Goal: Use online tool/utility: Utilize a website feature to perform a specific function

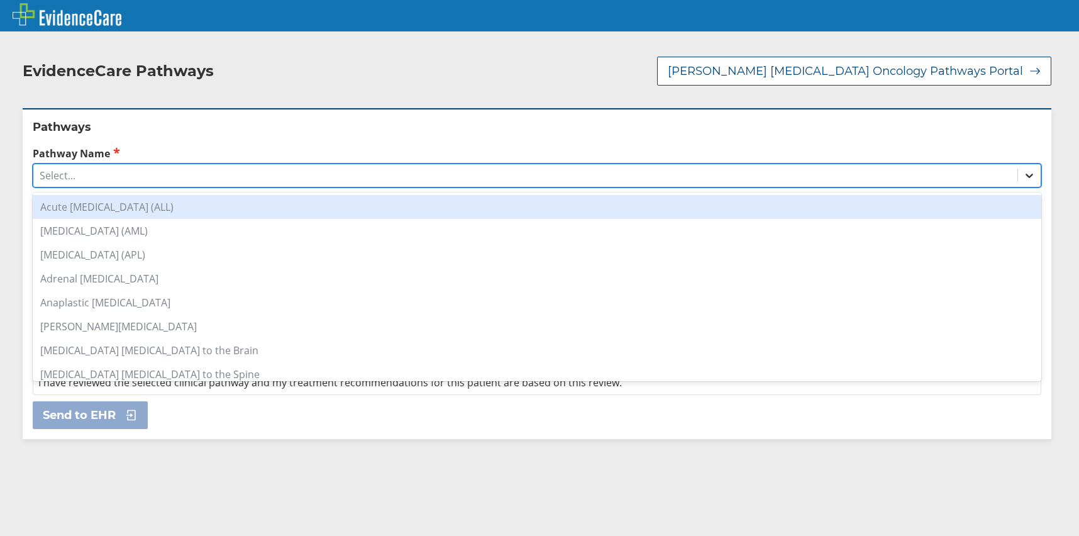
click at [1023, 172] on icon at bounding box center [1029, 175] width 13 height 13
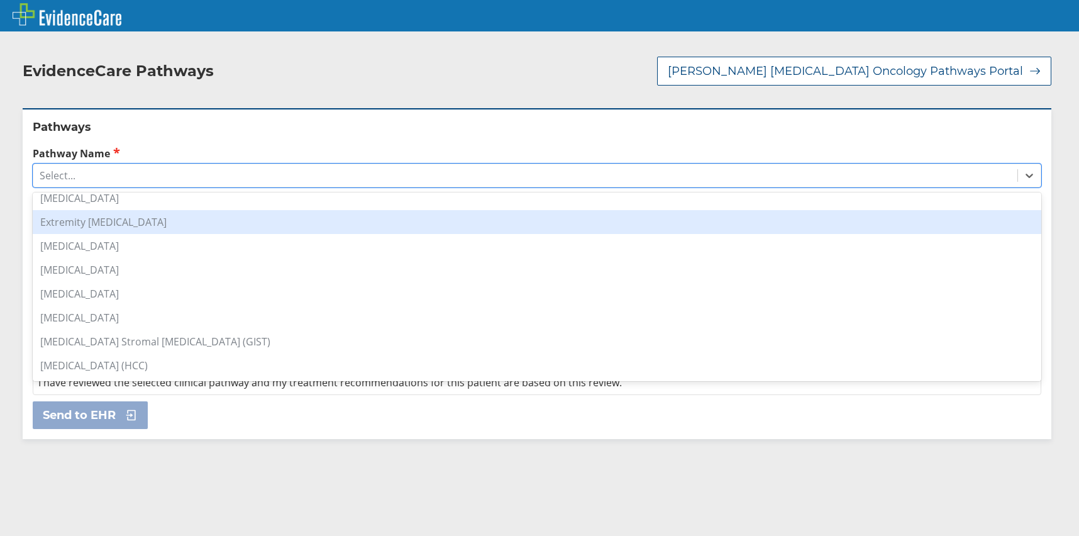
scroll to position [304, 0]
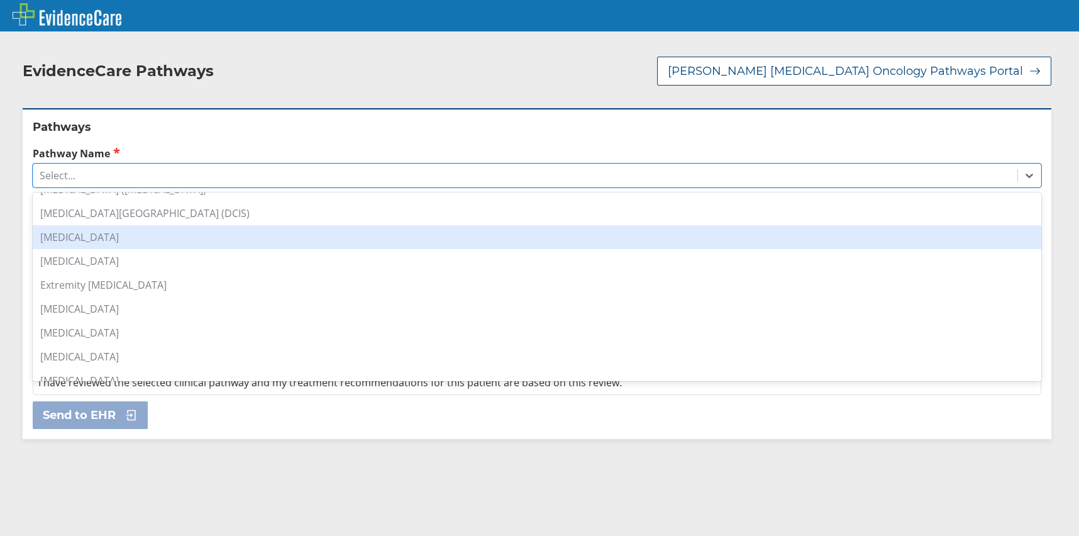
click at [131, 239] on div "[MEDICAL_DATA]" at bounding box center [537, 237] width 1009 height 24
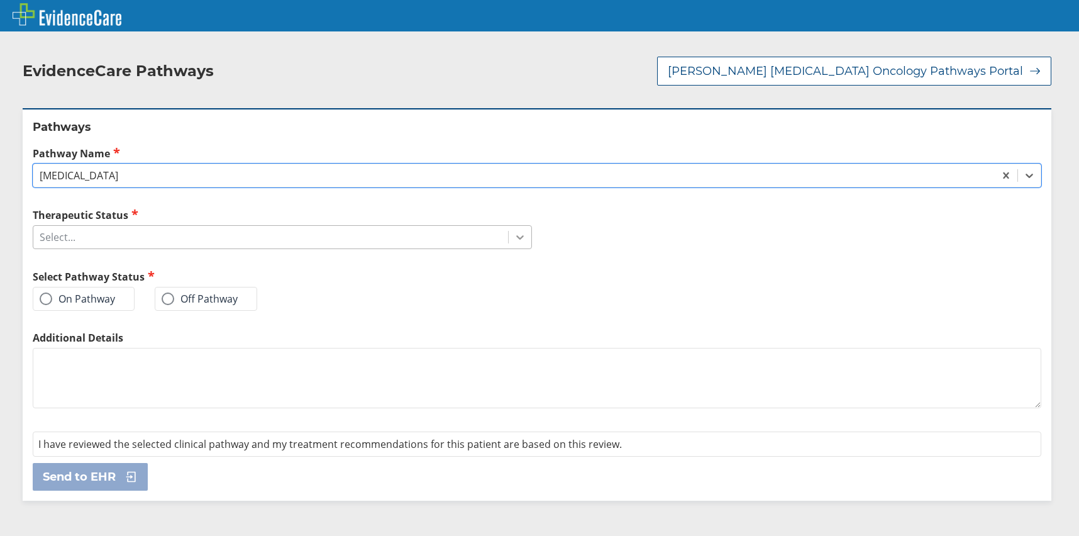
click at [518, 235] on icon at bounding box center [520, 237] width 13 height 13
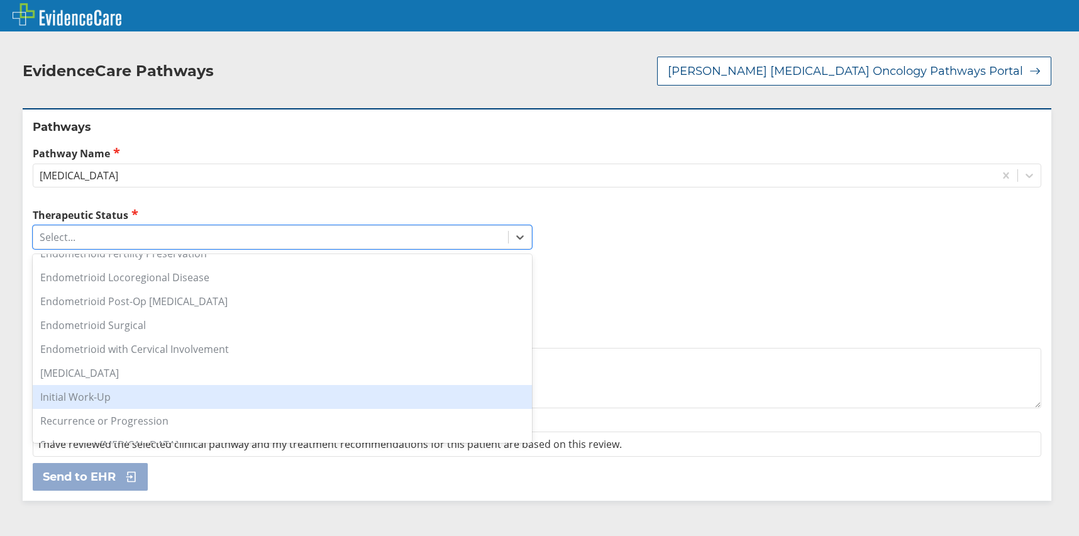
scroll to position [126, 0]
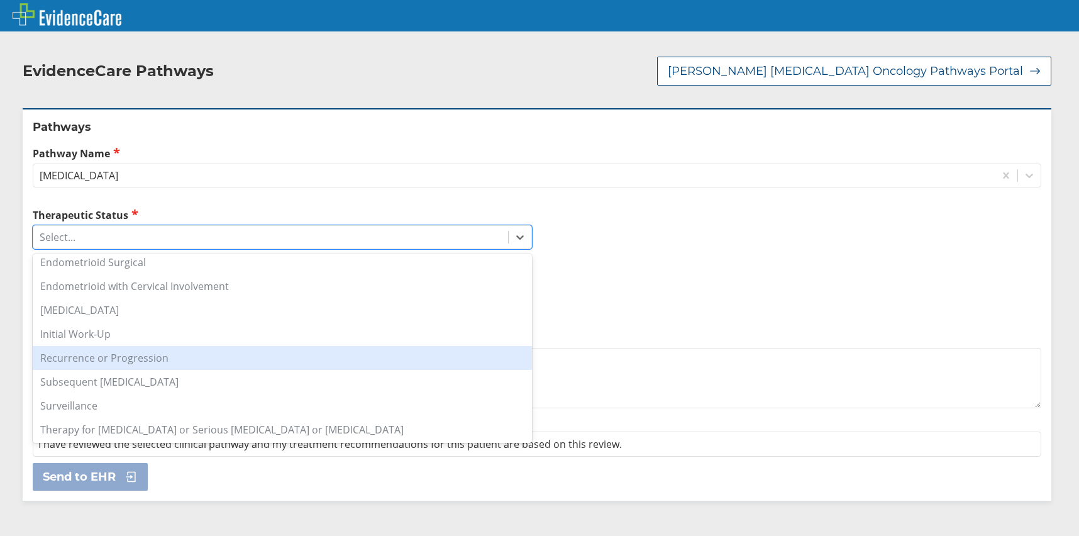
click at [137, 358] on div "Recurrence or Progression" at bounding box center [282, 358] width 499 height 24
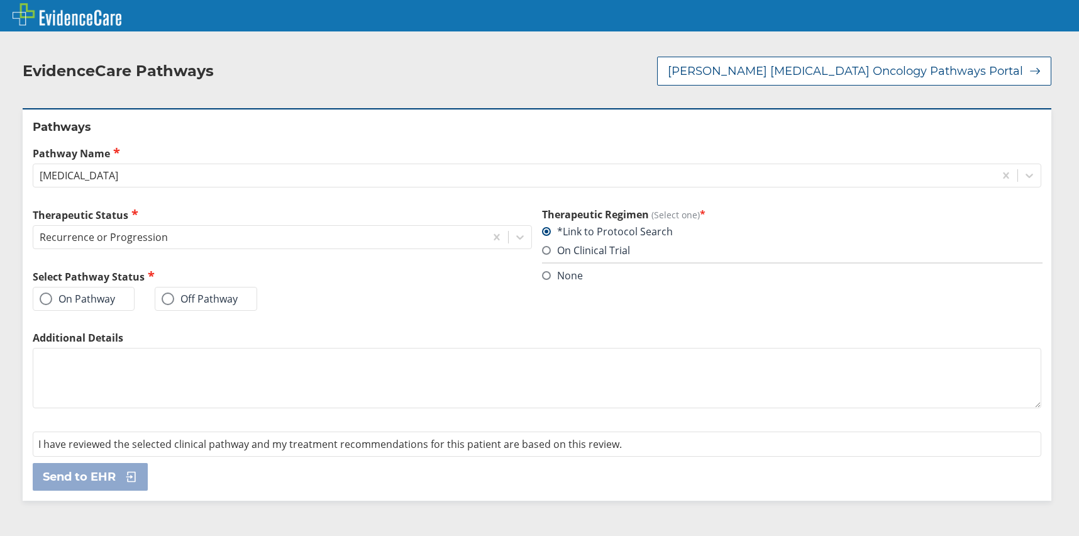
click at [74, 298] on label "On Pathway" at bounding box center [77, 299] width 75 height 13
click at [0, 0] on input "On Pathway" at bounding box center [0, 0] width 0 height 0
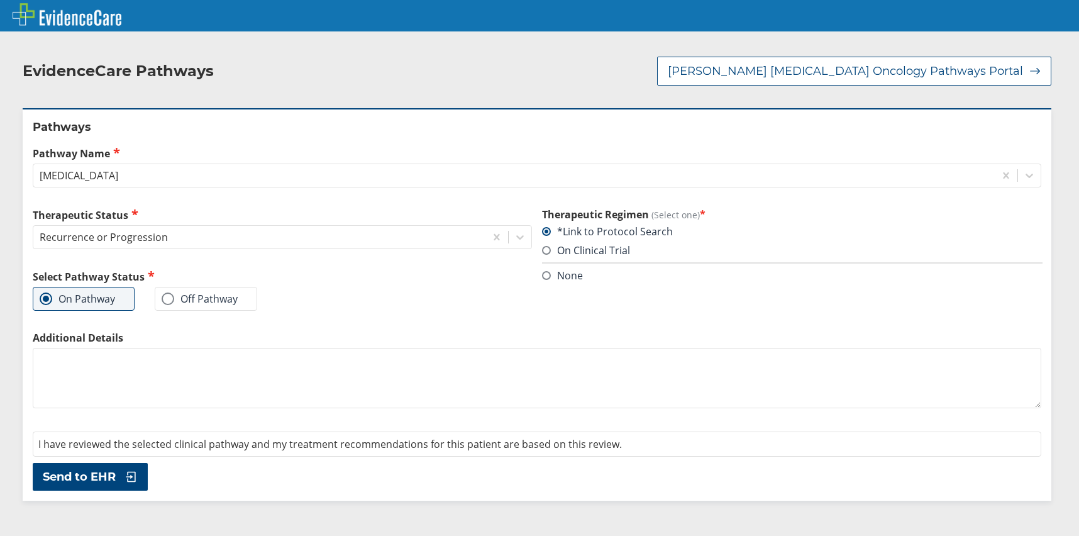
click at [102, 469] on span "Send to EHR" at bounding box center [79, 476] width 73 height 15
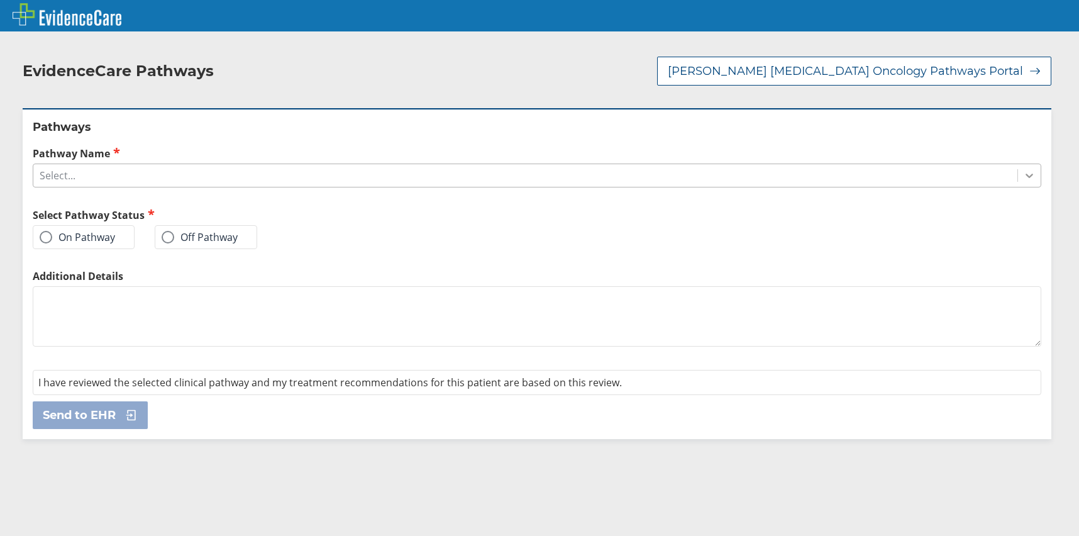
click at [1018, 176] on div at bounding box center [1029, 175] width 23 height 23
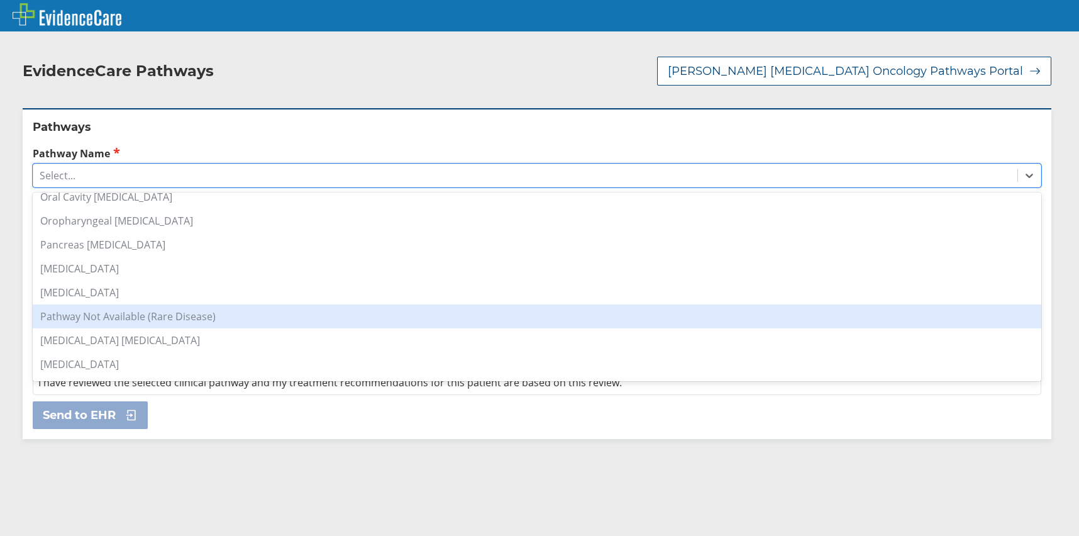
scroll to position [934, 0]
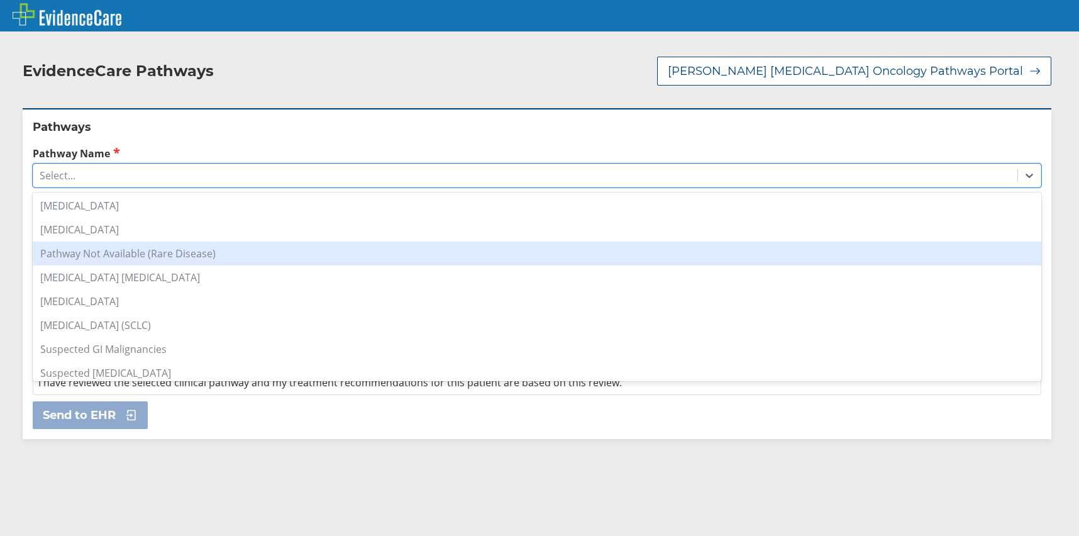
click at [147, 250] on div "Pathway Not Available (Rare Disease)" at bounding box center [537, 254] width 1009 height 24
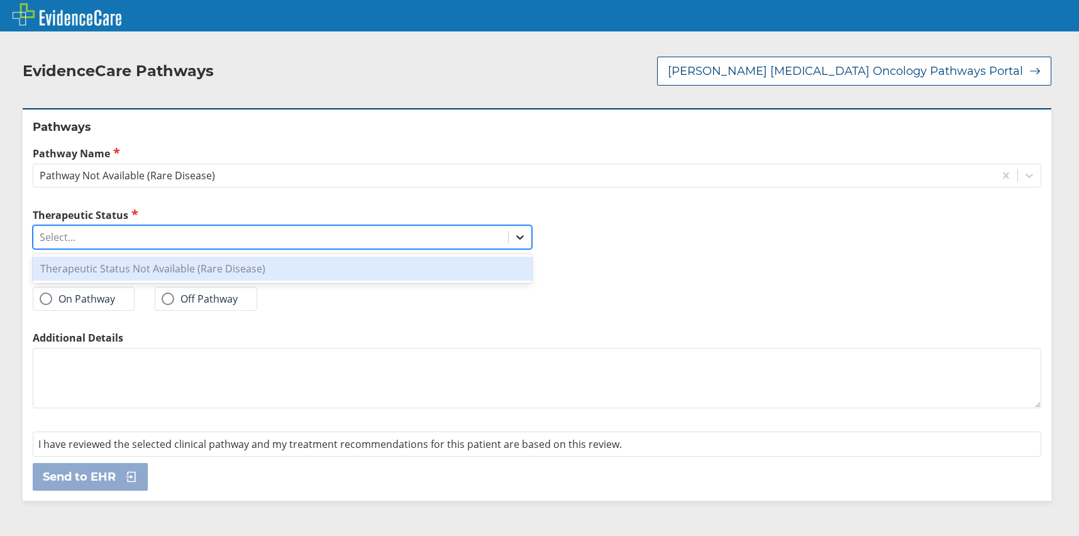
click at [520, 240] on icon at bounding box center [520, 237] width 13 height 13
click at [191, 265] on div "Therapeutic Status Not Available (Rare Disease)" at bounding box center [282, 269] width 499 height 24
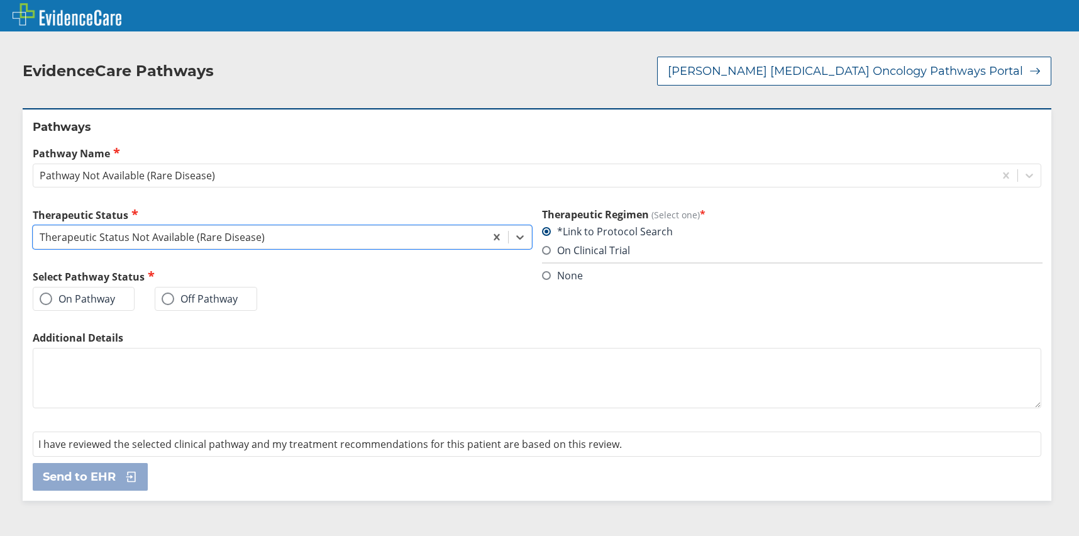
click at [95, 301] on label "On Pathway" at bounding box center [77, 299] width 75 height 13
click at [0, 0] on input "On Pathway" at bounding box center [0, 0] width 0 height 0
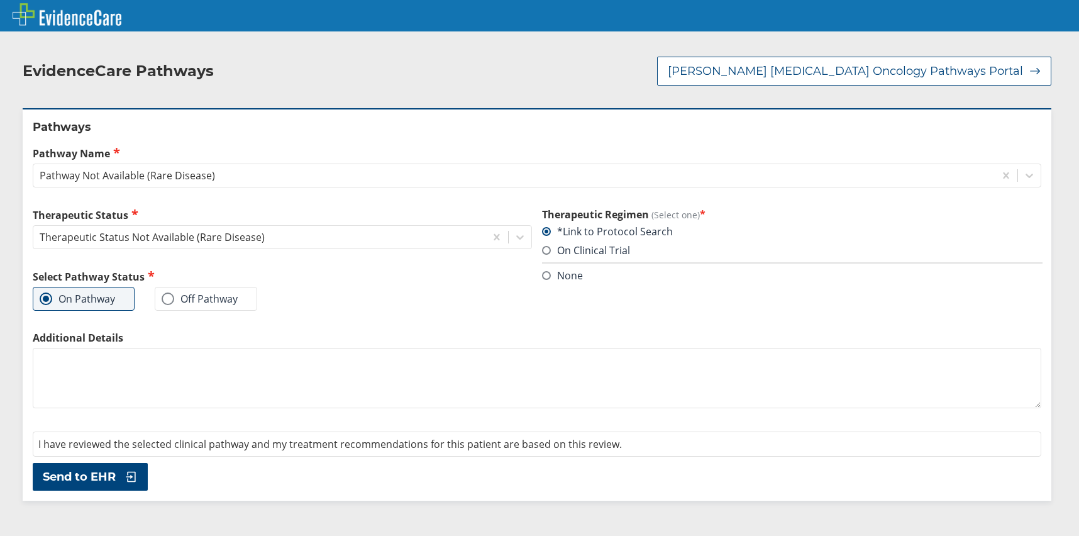
click at [114, 372] on textarea "Additional Details" at bounding box center [537, 378] width 1009 height 60
type textarea "on treatment other institution"
drag, startPoint x: 110, startPoint y: 474, endPoint x: 137, endPoint y: 467, distance: 27.9
click at [118, 472] on button "Send to EHR" at bounding box center [90, 477] width 115 height 28
